Goal: Task Accomplishment & Management: Use online tool/utility

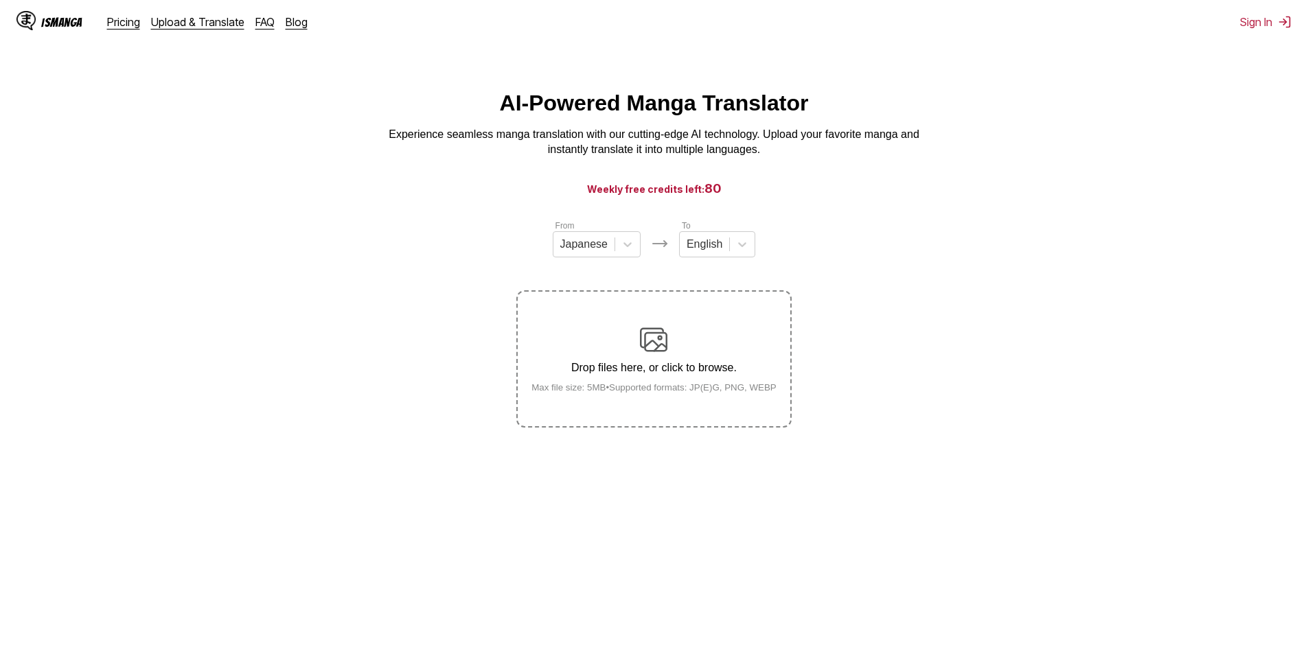
click at [637, 365] on p "Drop files here, or click to browse." at bounding box center [653, 368] width 267 height 12
click at [0, 0] on input "Drop files here, or click to browse. Max file size: 5MB • Supported formats: JP…" at bounding box center [0, 0] width 0 height 0
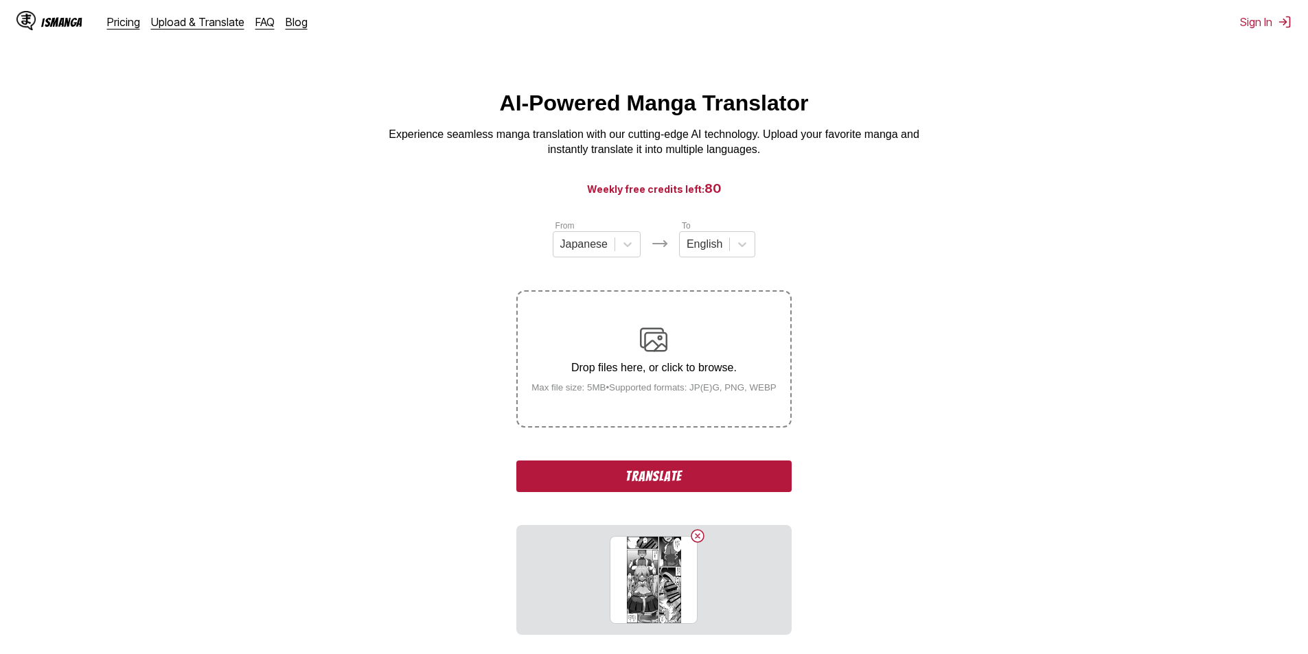
click at [676, 374] on p "Drop files here, or click to browse." at bounding box center [653, 368] width 267 height 12
click at [0, 0] on input "Drop files here, or click to browse. Max file size: 5MB • Supported formats: JP…" at bounding box center [0, 0] width 0 height 0
click at [696, 536] on button "Delete image" at bounding box center [697, 536] width 16 height 16
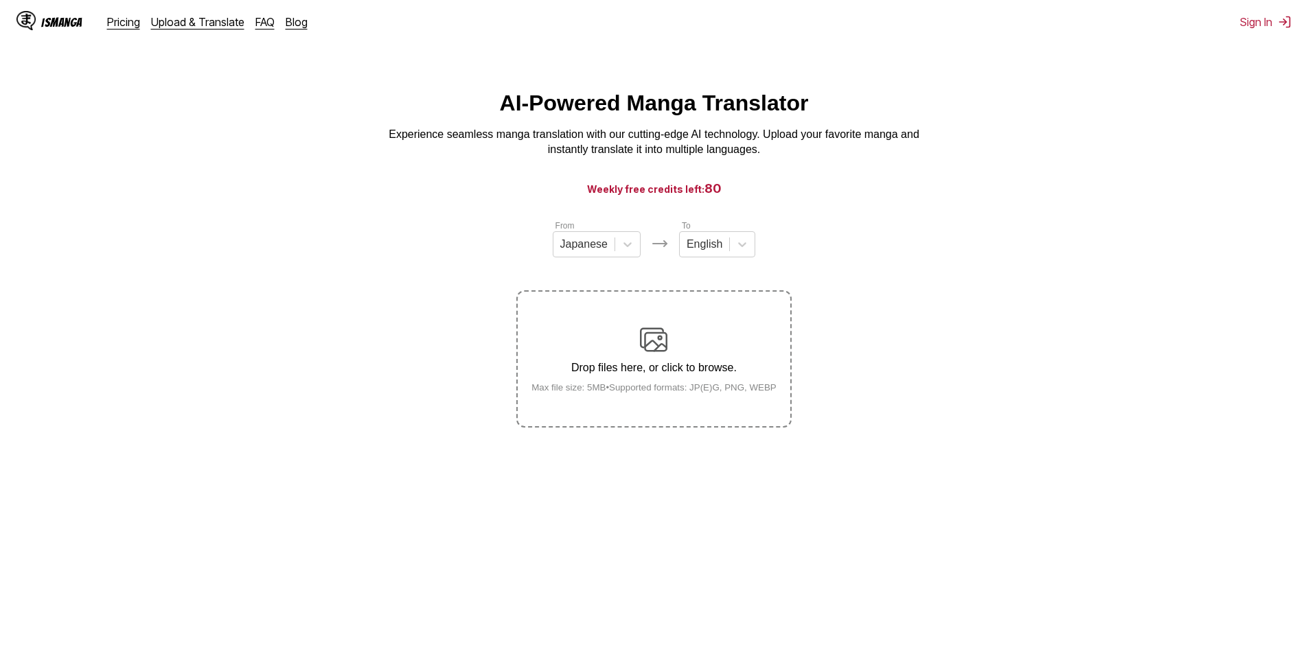
click at [677, 368] on p "Drop files here, or click to browse." at bounding box center [653, 368] width 267 height 12
click at [0, 0] on input "Drop files here, or click to browse. Max file size: 5MB • Supported formats: JP…" at bounding box center [0, 0] width 0 height 0
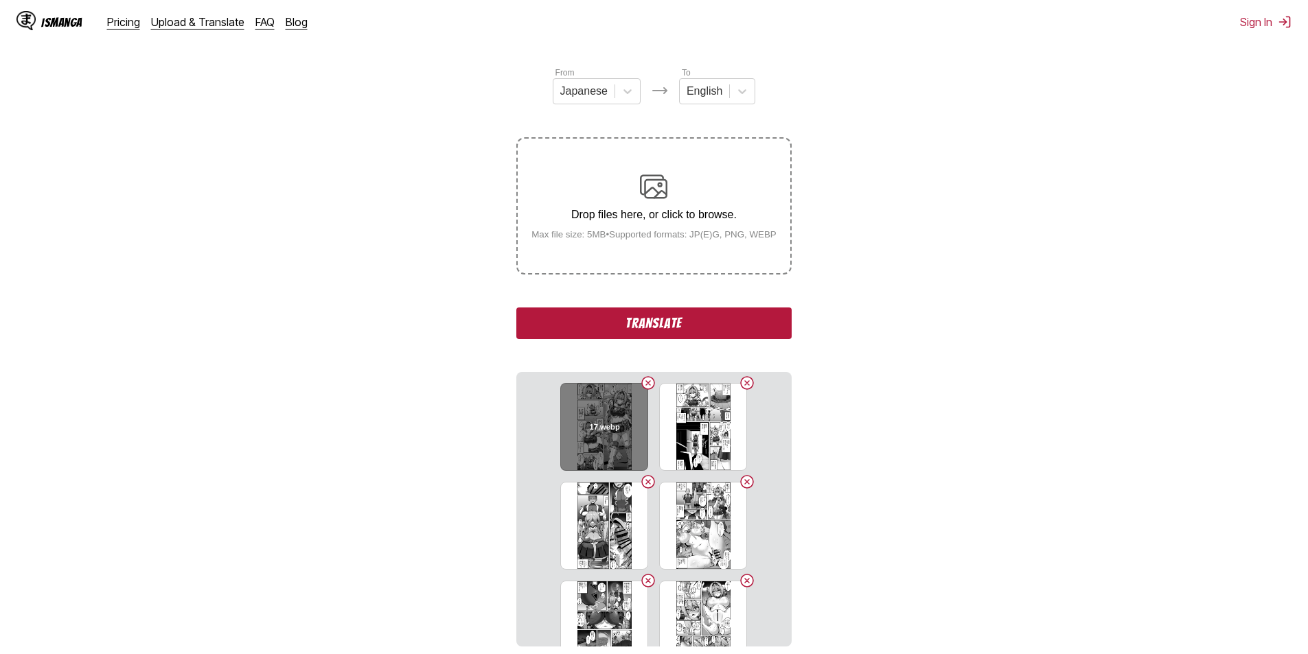
click at [592, 432] on h6 "17.webp" at bounding box center [604, 427] width 30 height 9
click at [654, 321] on button "Translate" at bounding box center [653, 324] width 275 height 32
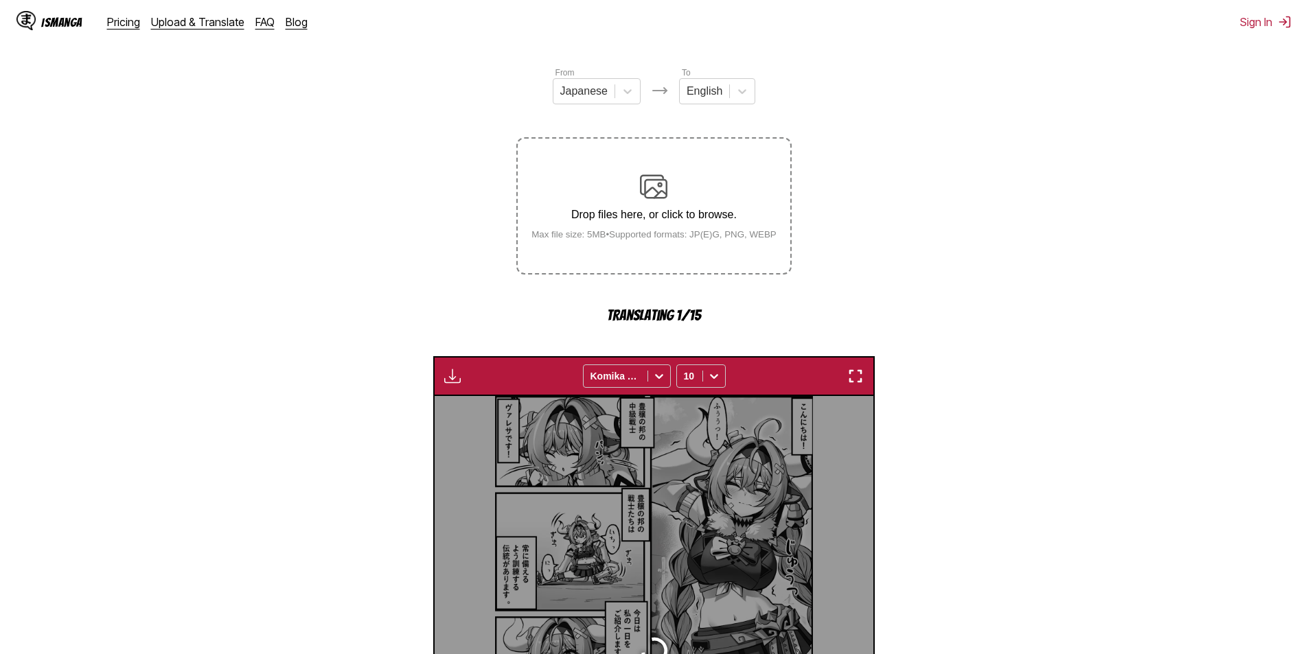
scroll to position [406, 0]
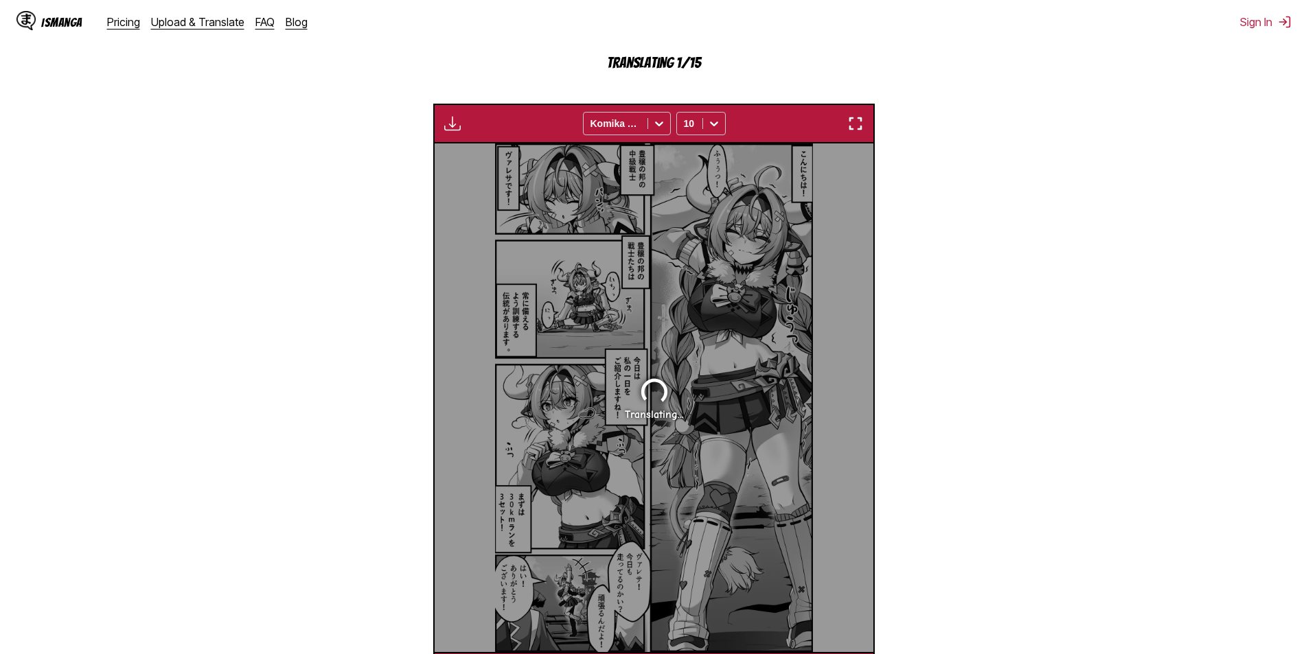
click at [851, 125] on img "button" at bounding box center [855, 123] width 16 height 16
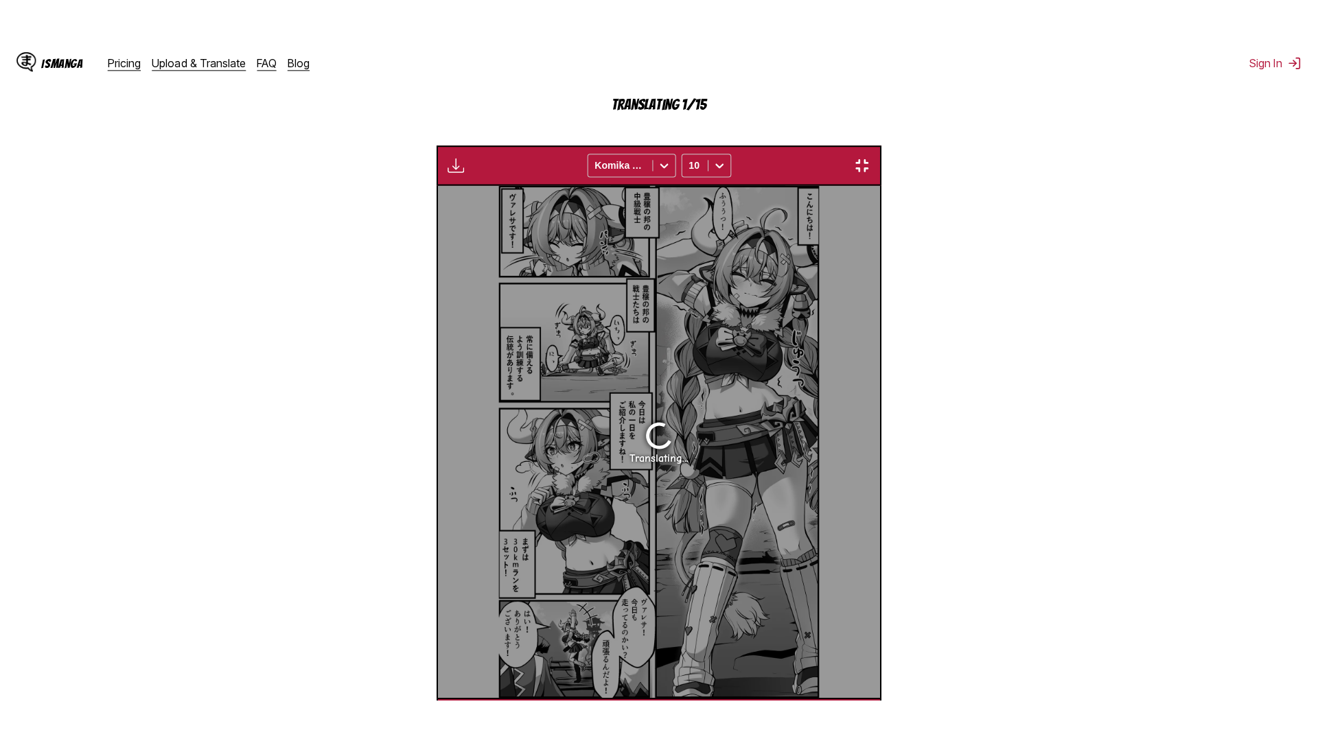
scroll to position [144, 0]
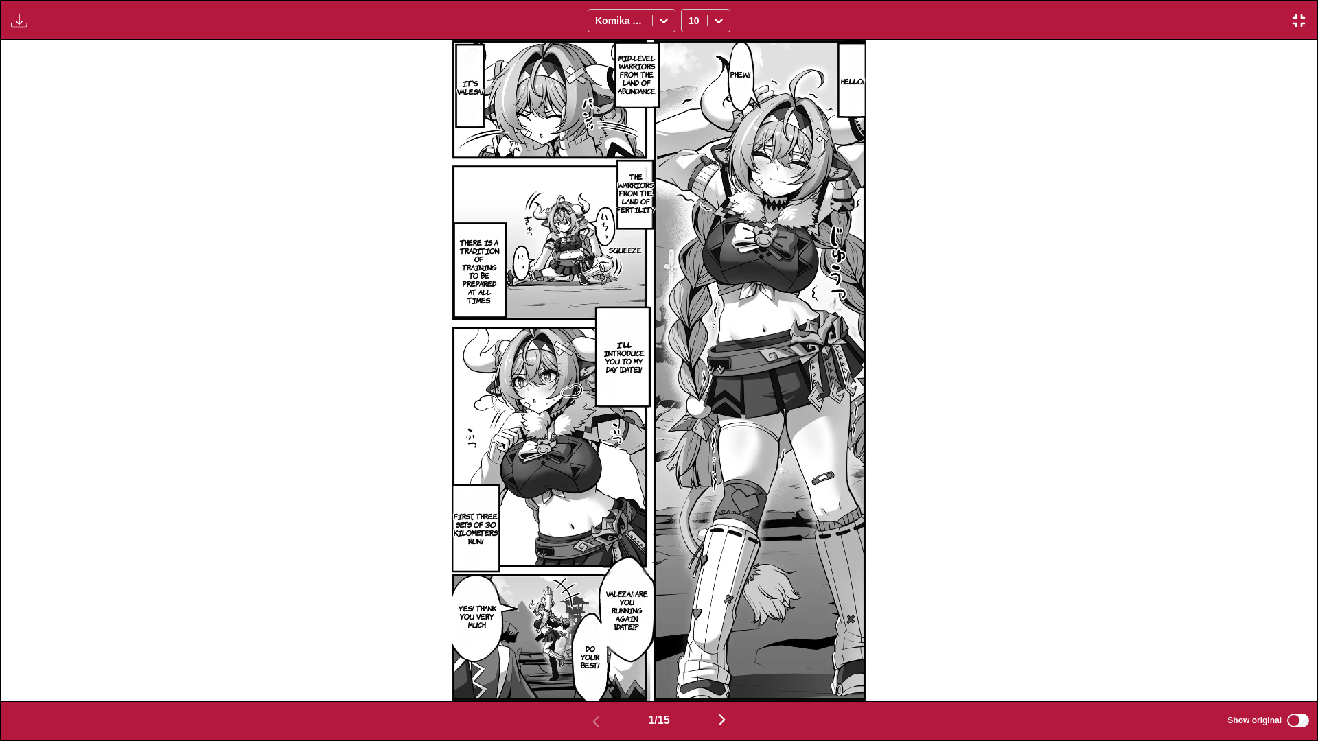
drag, startPoint x: 693, startPoint y: 21, endPoint x: 677, endPoint y: 30, distance: 19.1
click at [693, 21] on div at bounding box center [695, 21] width 12 height 14
click at [650, 36] on div "Available for premium users only Komika Axis 10" at bounding box center [659, 20] width 1318 height 41
click at [649, 32] on div "Available for premium users only Komika Axis 10" at bounding box center [659, 20] width 1318 height 41
click at [650, 23] on div "Komika Axis" at bounding box center [620, 20] width 64 height 19
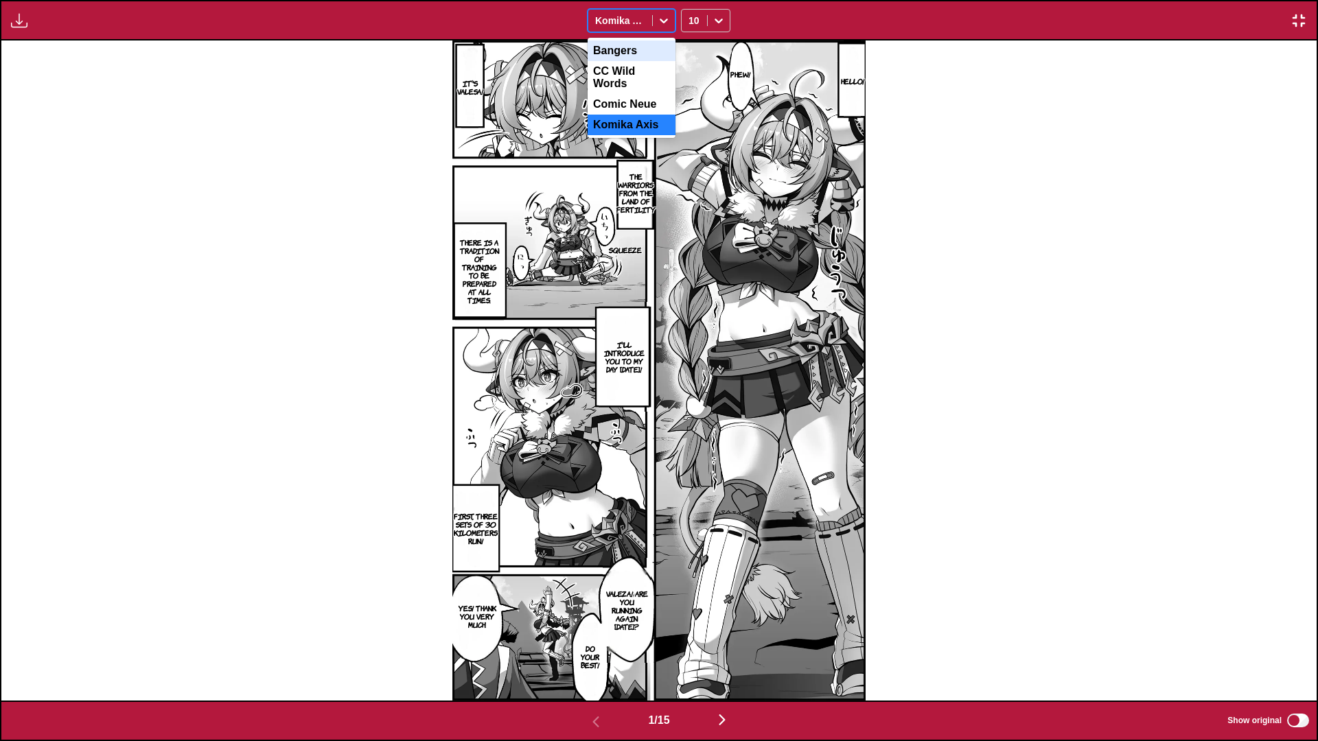
click at [636, 51] on div "Bangers" at bounding box center [632, 51] width 88 height 21
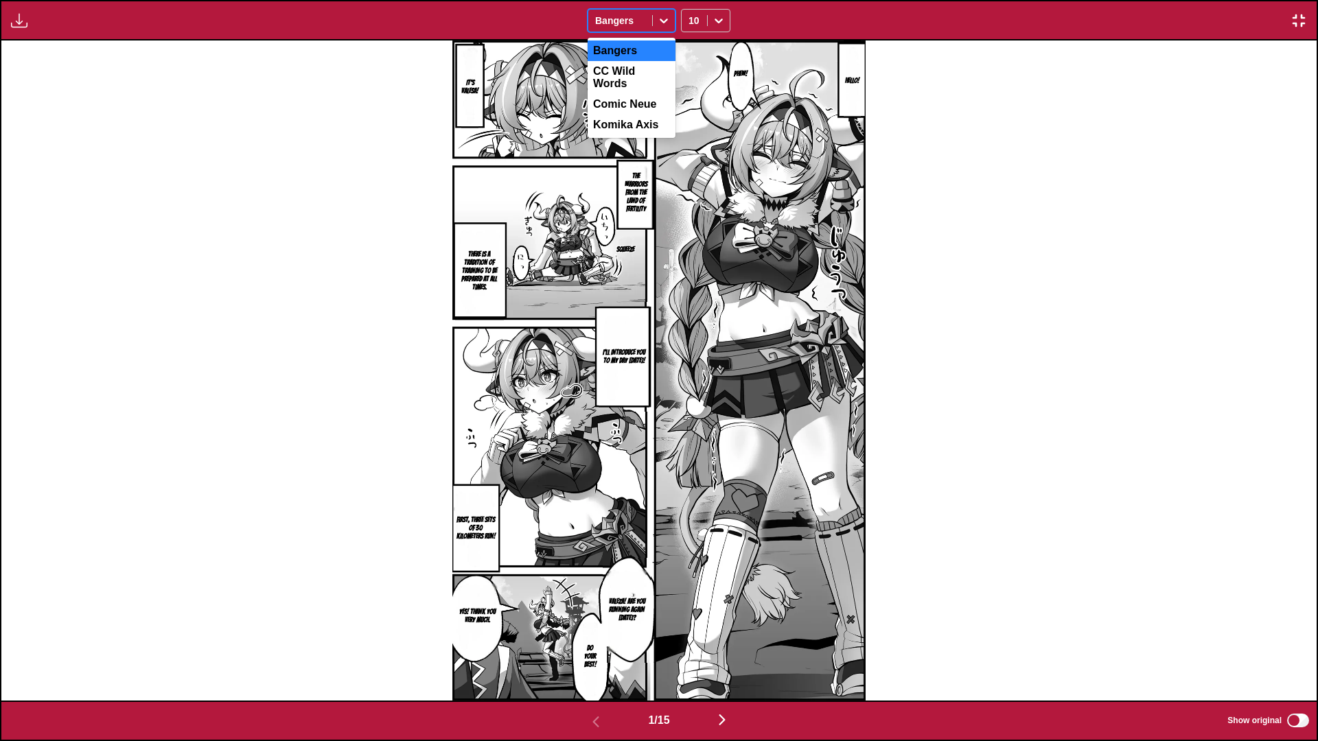
click at [642, 29] on div "Bangers" at bounding box center [620, 20] width 64 height 19
click at [630, 68] on div "CC Wild Words" at bounding box center [632, 77] width 88 height 33
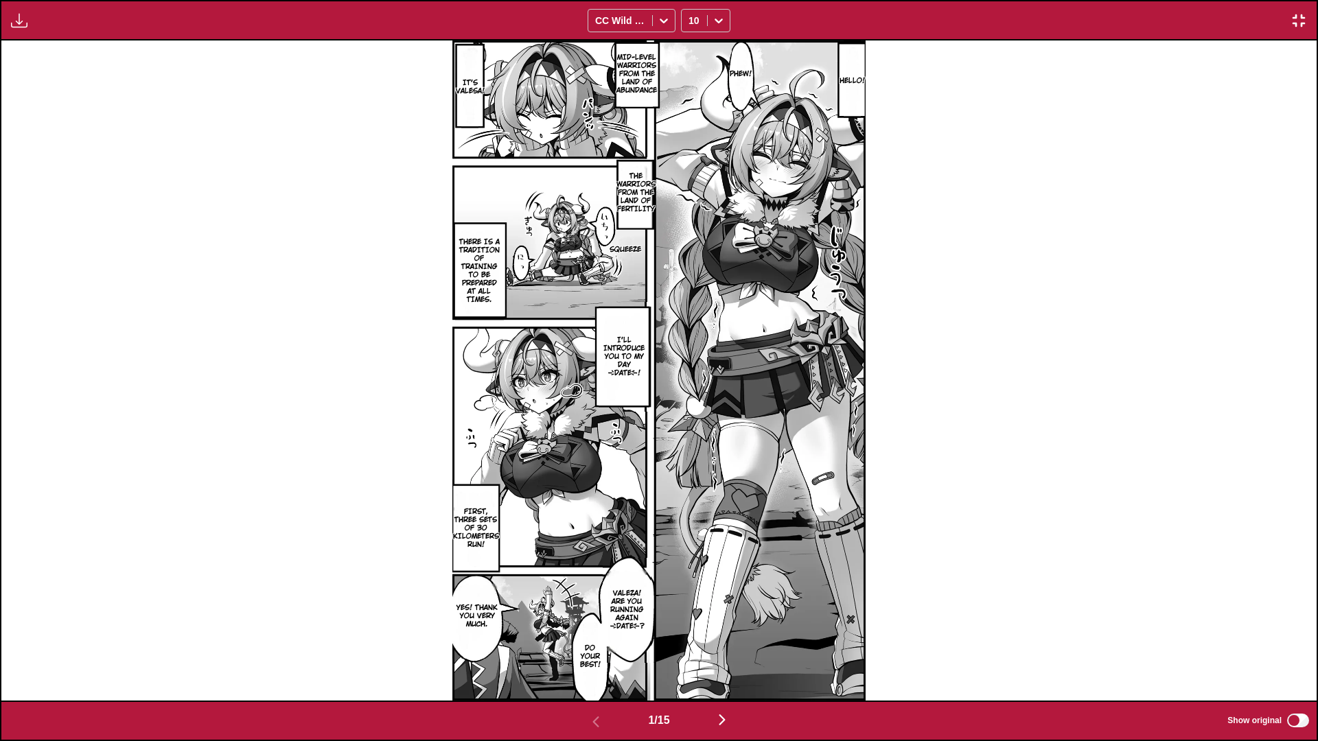
click at [642, 36] on div "Available for premium users only CC Wild Words 10" at bounding box center [659, 20] width 1318 height 41
click at [643, 33] on div "Available for premium users only CC Wild Words 10" at bounding box center [659, 20] width 1318 height 41
click at [647, 24] on div "CC Wild Words" at bounding box center [620, 20] width 64 height 19
drag, startPoint x: 631, startPoint y: 95, endPoint x: 634, endPoint y: 69, distance: 26.3
click at [630, 95] on div "Comic Neue" at bounding box center [632, 104] width 88 height 21
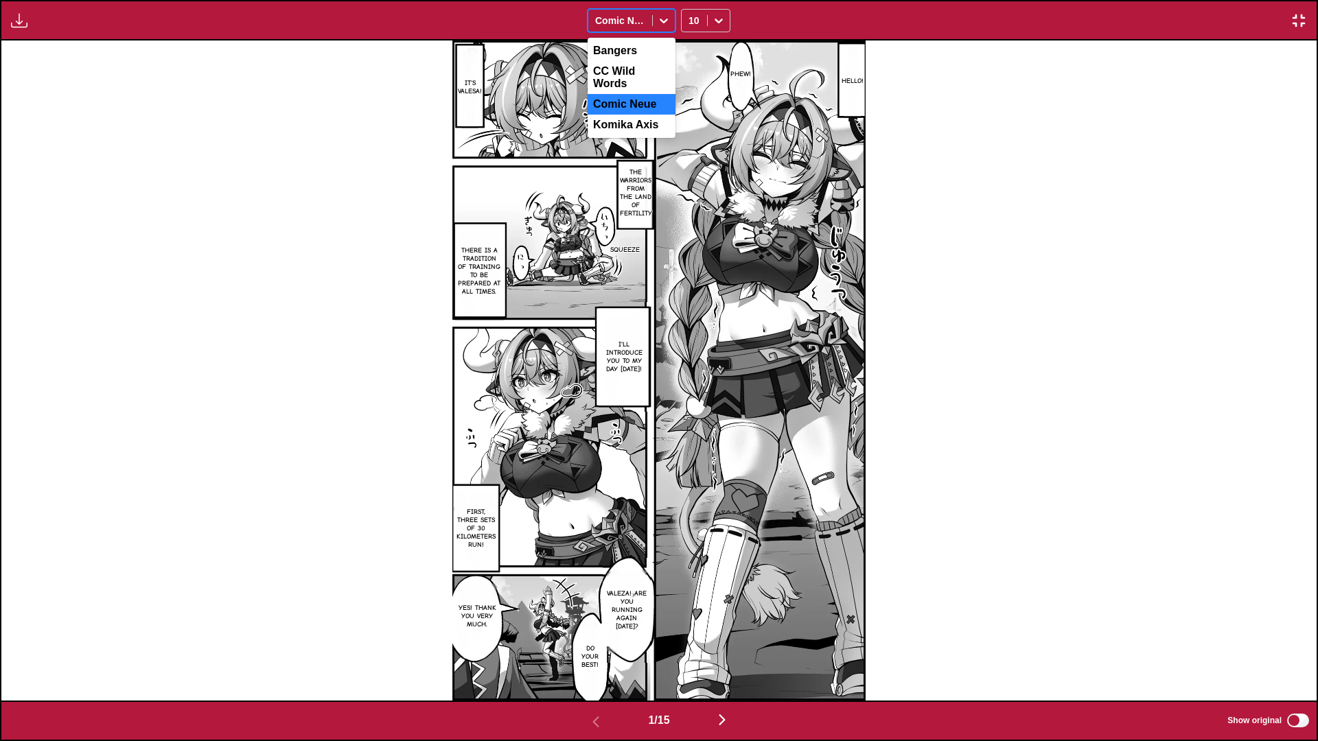
click at [643, 31] on div "Comic Neue" at bounding box center [632, 20] width 88 height 23
click at [634, 115] on div "Komika Axis" at bounding box center [632, 125] width 88 height 21
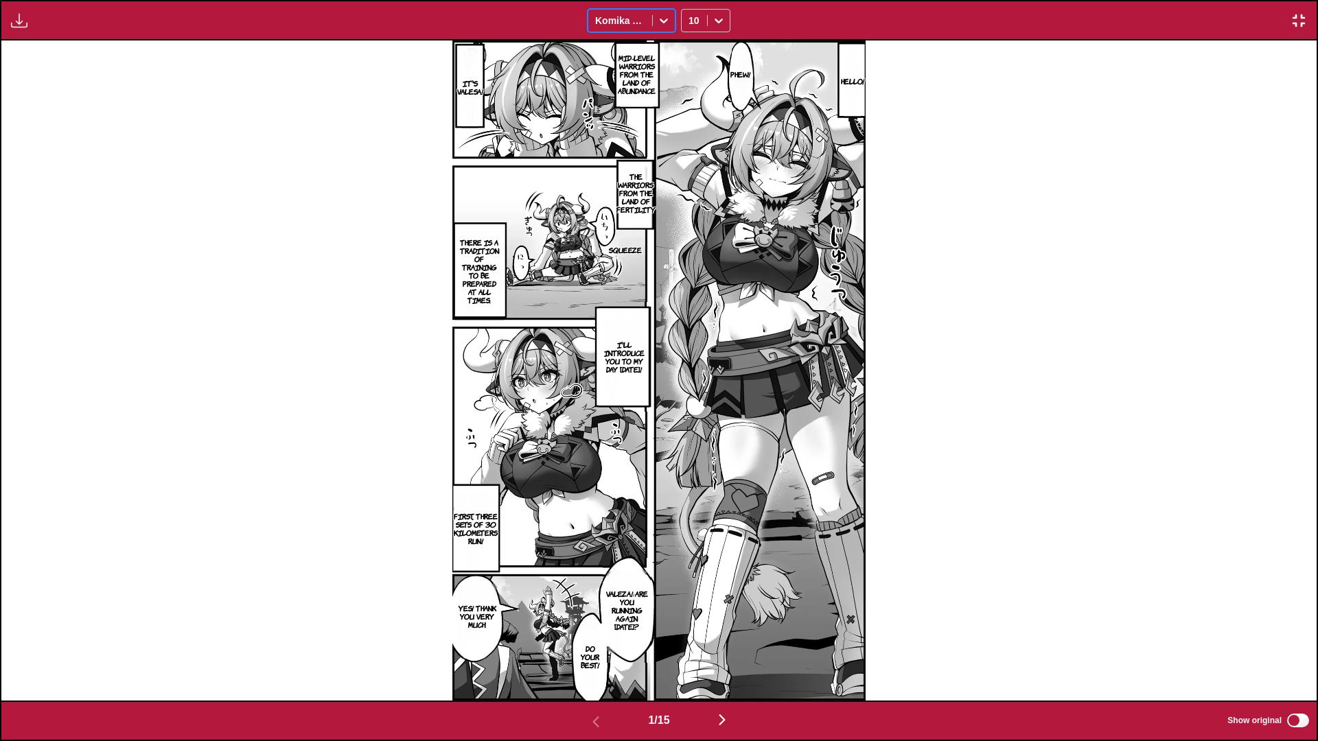
click at [652, 16] on span at bounding box center [652, 20] width 1 height 11
click at [637, 94] on div "Comic Neue" at bounding box center [632, 104] width 88 height 21
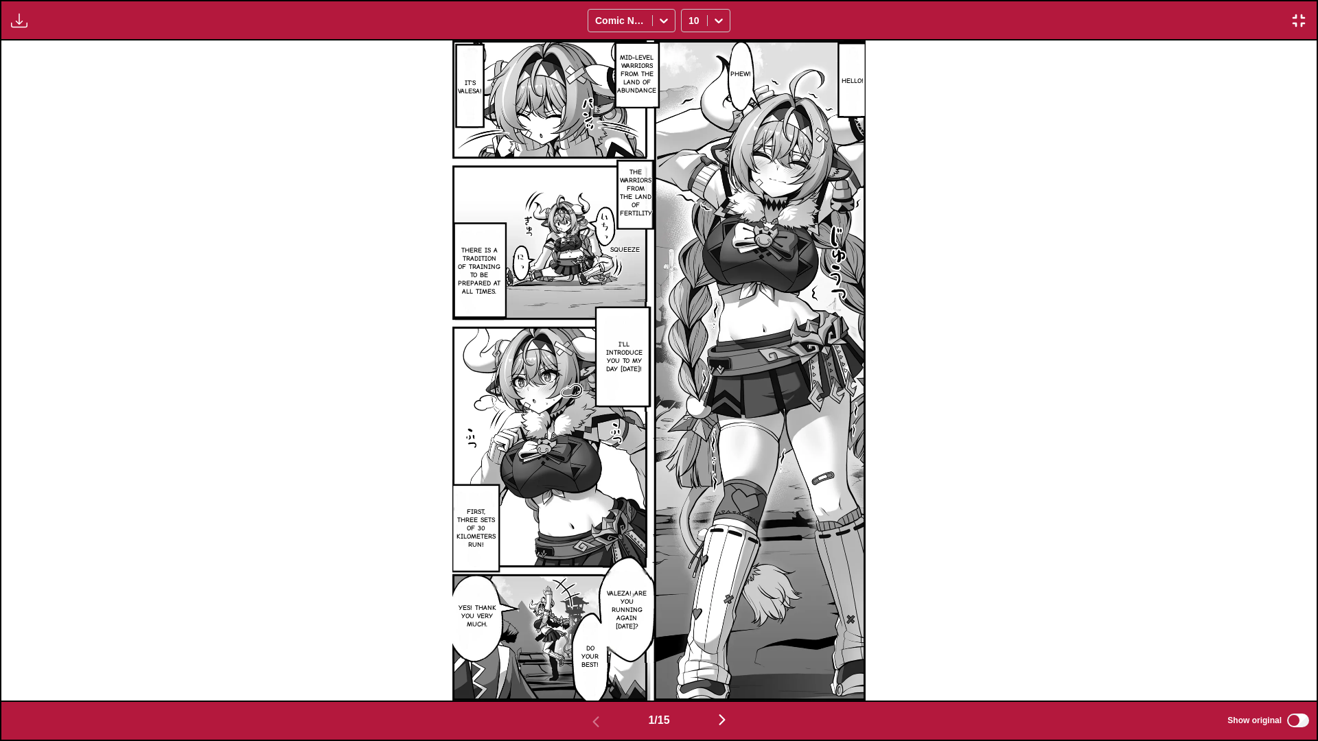
click at [643, 37] on div "Available for premium users only Comic Neue 10" at bounding box center [659, 20] width 1318 height 41
click at [645, 24] on div "Comic Neue" at bounding box center [620, 20] width 64 height 19
click at [633, 71] on div "CC Wild Words" at bounding box center [632, 77] width 88 height 33
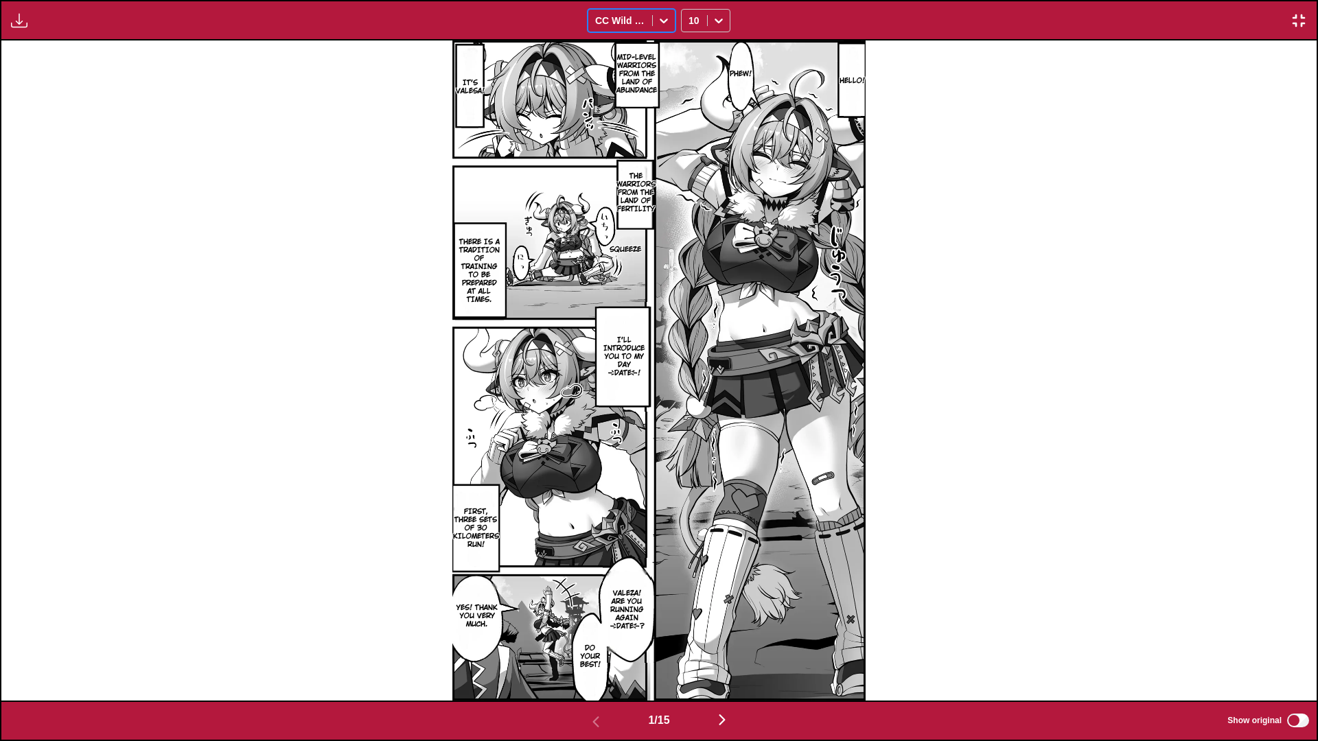
click at [656, 19] on div at bounding box center [664, 21] width 22 height 22
click at [630, 50] on div "Bangers" at bounding box center [632, 51] width 88 height 21
click at [639, 25] on div at bounding box center [620, 21] width 50 height 14
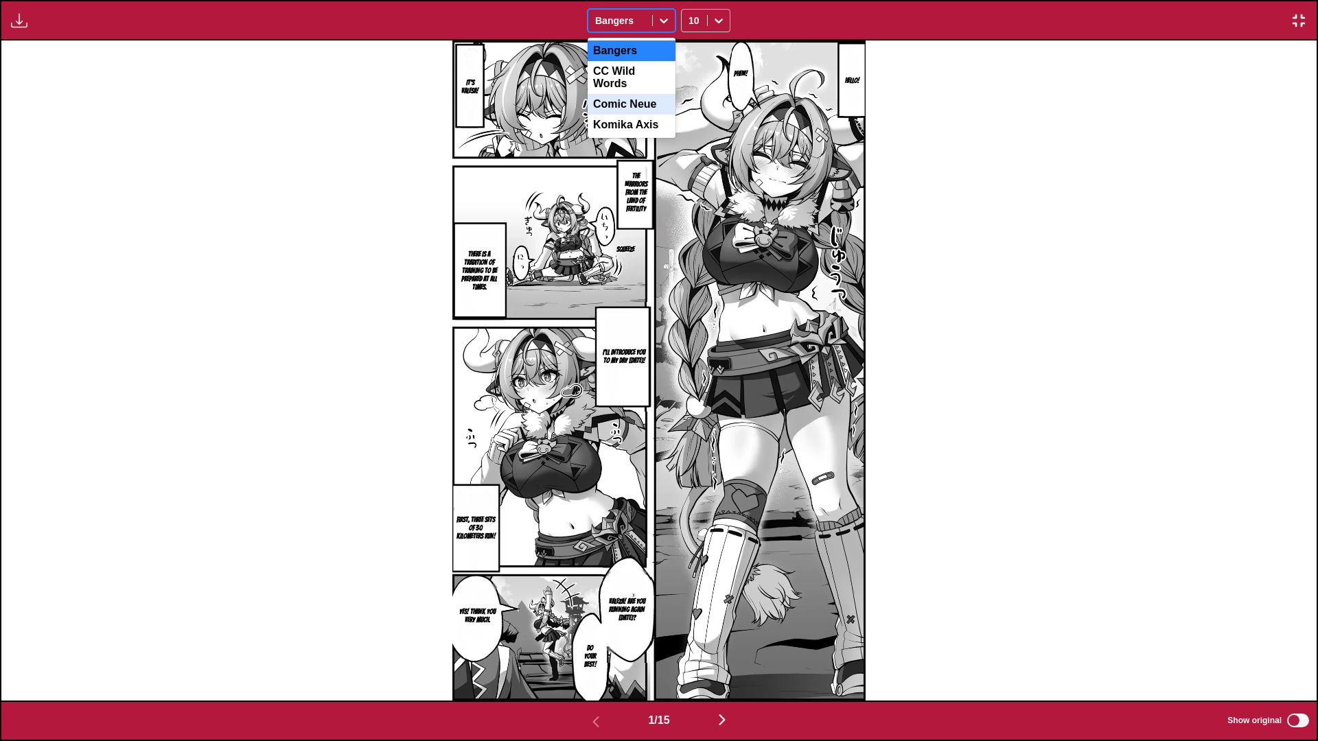
click at [632, 73] on div "CC Wild Words" at bounding box center [632, 77] width 88 height 33
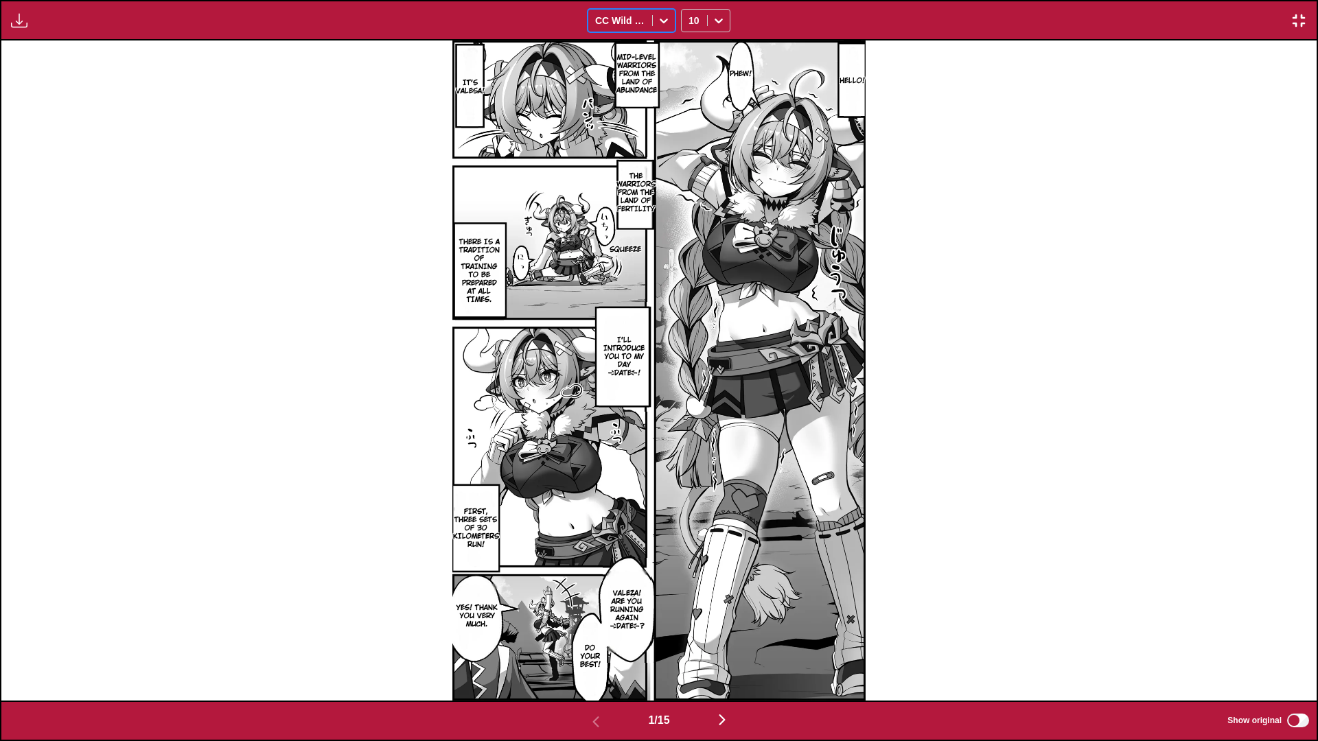
click at [640, 30] on div "CC Wild Words" at bounding box center [620, 20] width 64 height 19
click at [623, 100] on div "Comic Neue" at bounding box center [632, 104] width 88 height 21
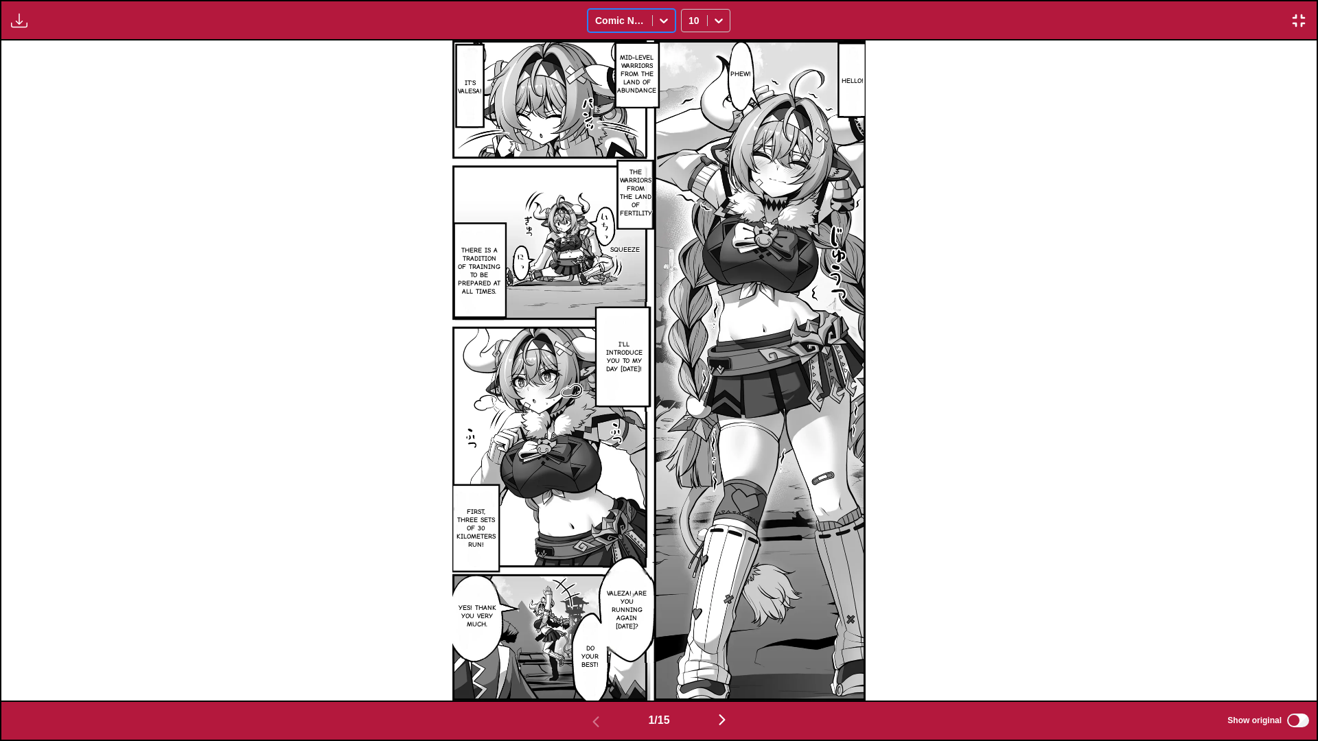
click at [633, 31] on div "Comic Neue" at bounding box center [632, 20] width 88 height 23
click at [623, 121] on div "Komika Axis" at bounding box center [632, 125] width 88 height 21
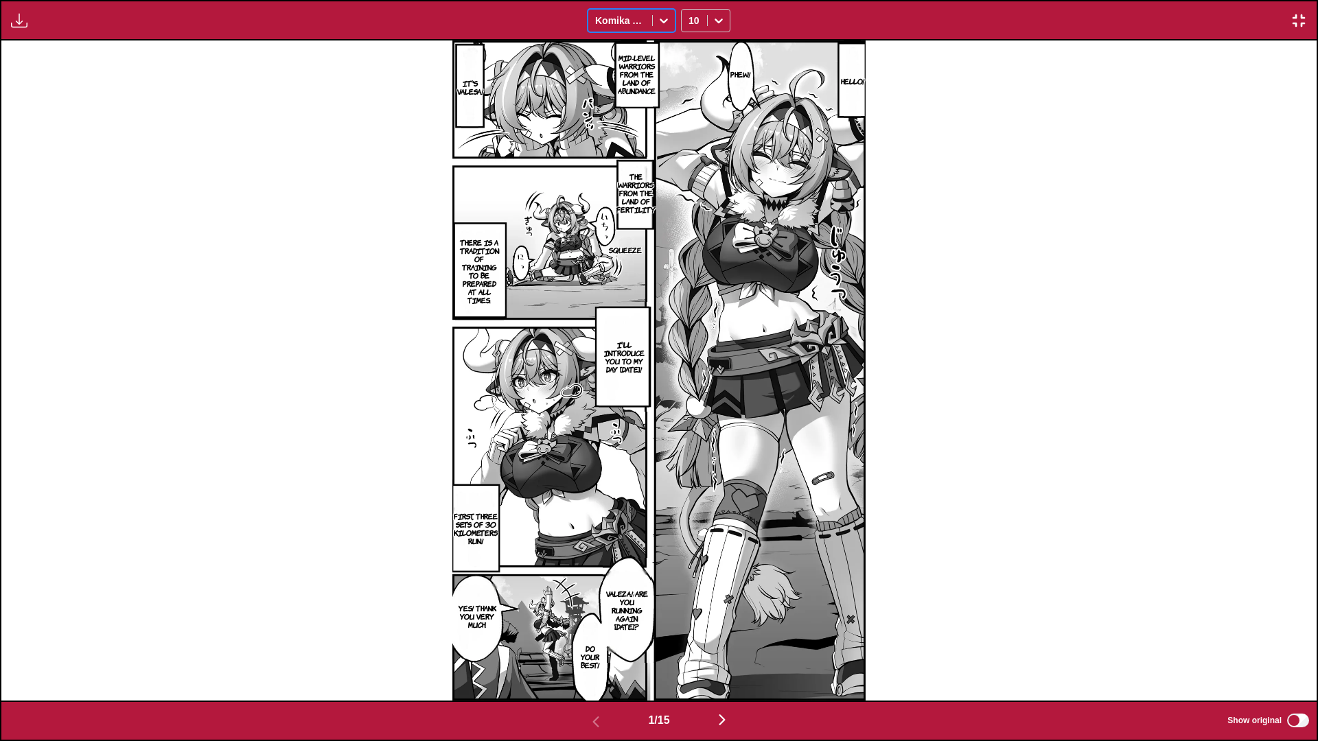
click at [644, 30] on div "Komika Axis" at bounding box center [620, 20] width 64 height 19
click at [635, 94] on div "Comic Neue" at bounding box center [632, 104] width 88 height 21
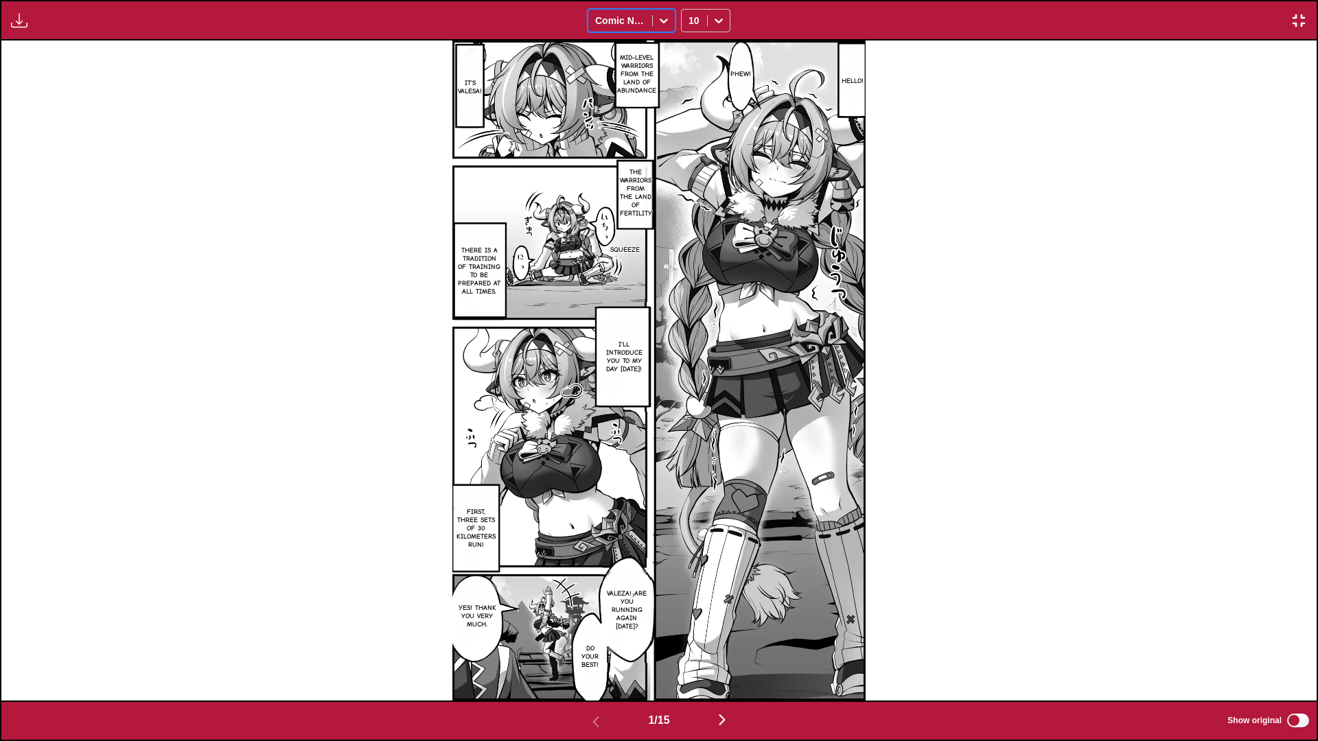
click at [1103, 136] on div "Hello! Phew! Mid-level warriors from the Land of Abundance It's Valesa! The war…" at bounding box center [658, 371] width 1315 height 660
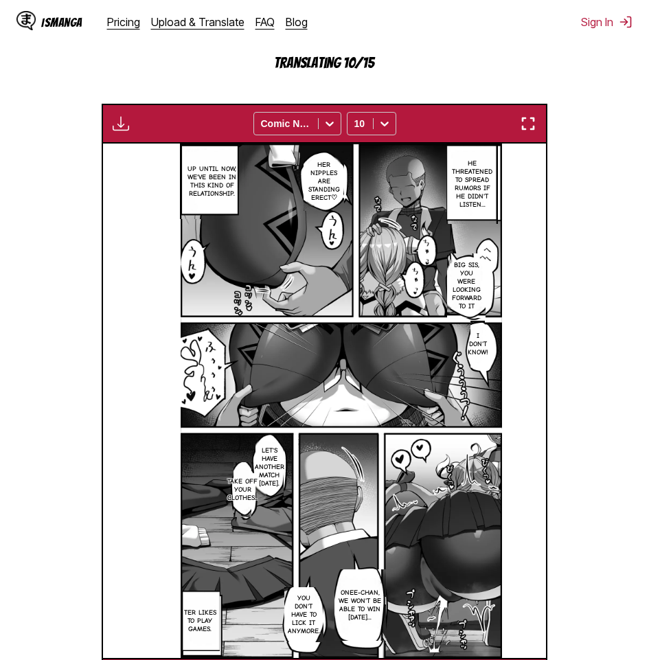
scroll to position [0, 1771]
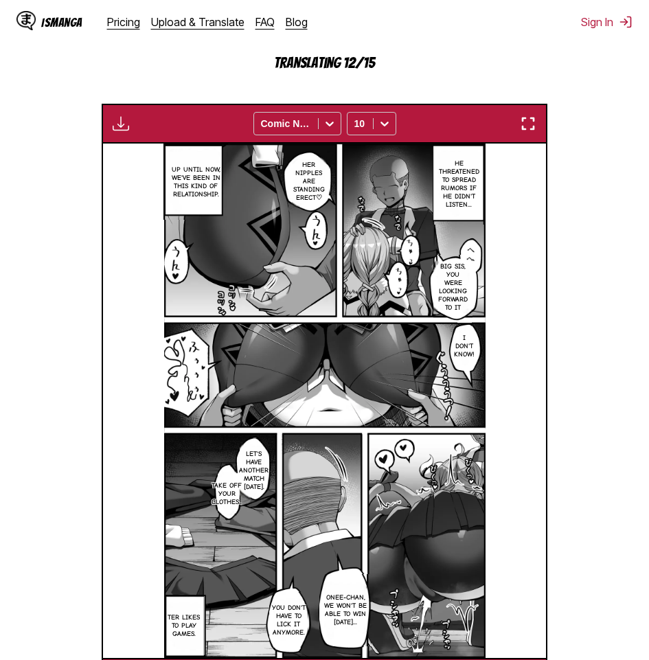
click at [531, 122] on img "button" at bounding box center [528, 123] width 16 height 16
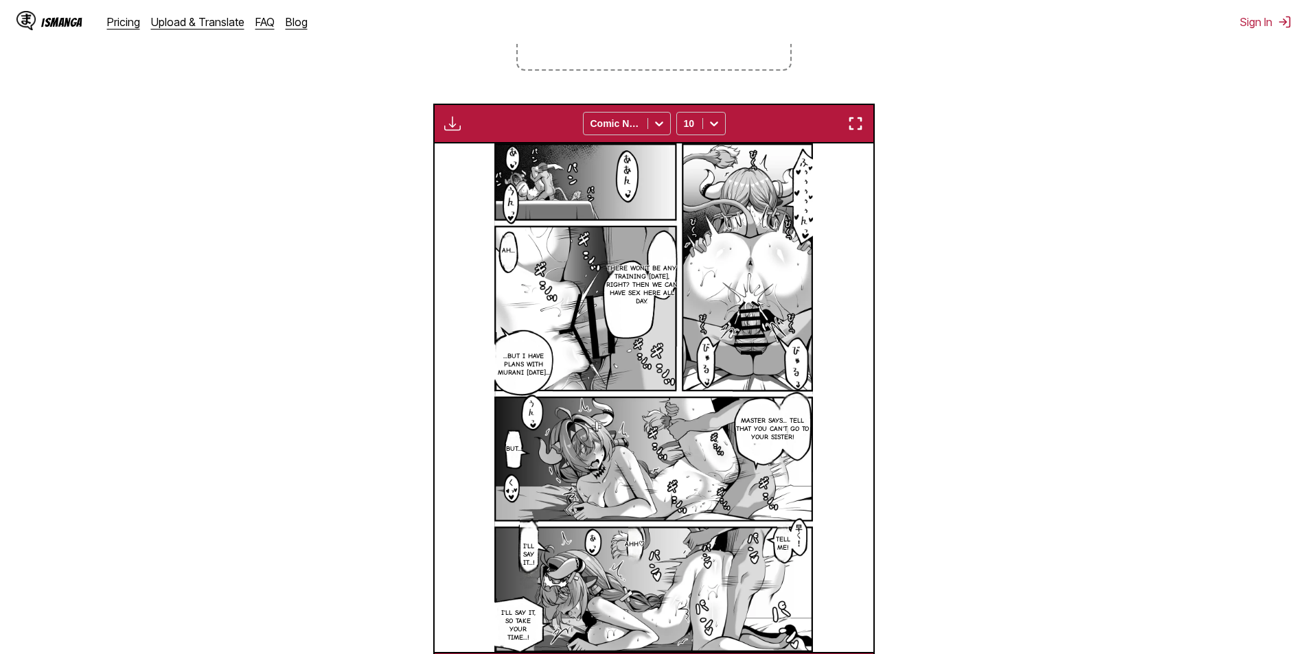
scroll to position [0, 6139]
